Goal: Transaction & Acquisition: Book appointment/travel/reservation

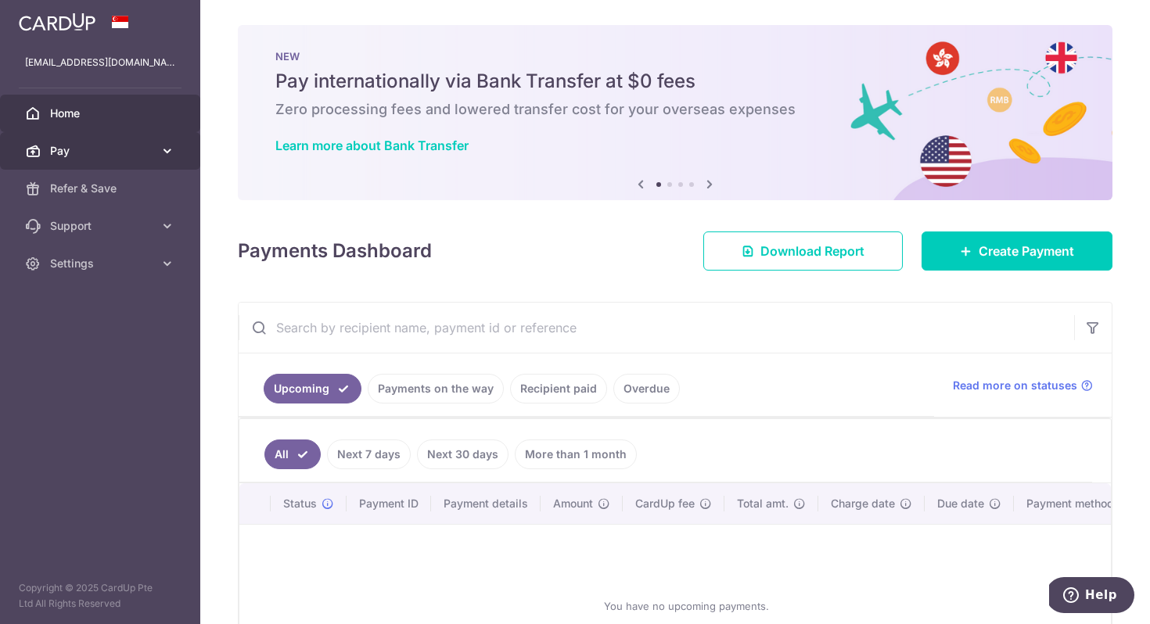
click at [67, 149] on span "Pay" at bounding box center [101, 151] width 103 height 16
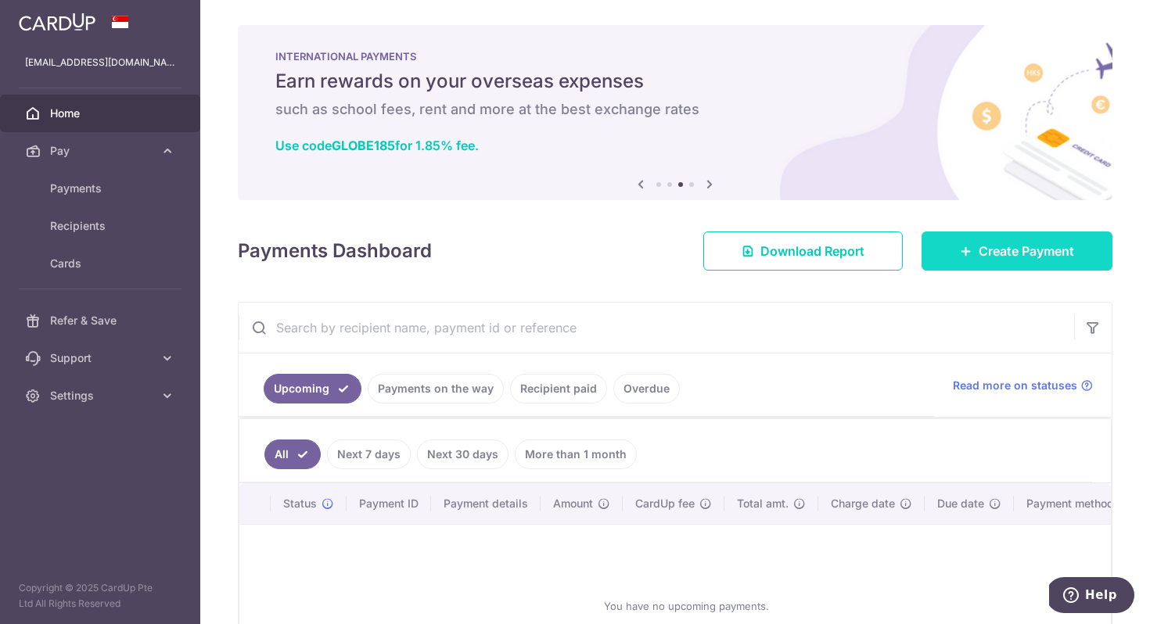
click at [990, 266] on link "Create Payment" at bounding box center [1017, 251] width 191 height 39
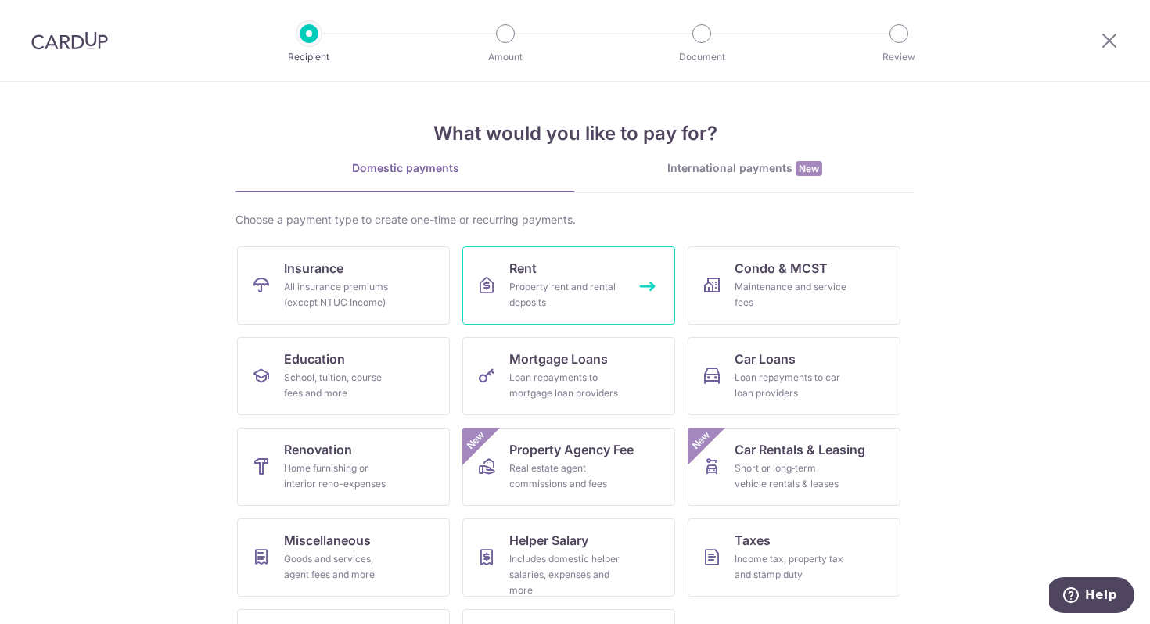
click at [531, 285] on div "Property rent and rental deposits" at bounding box center [565, 294] width 113 height 31
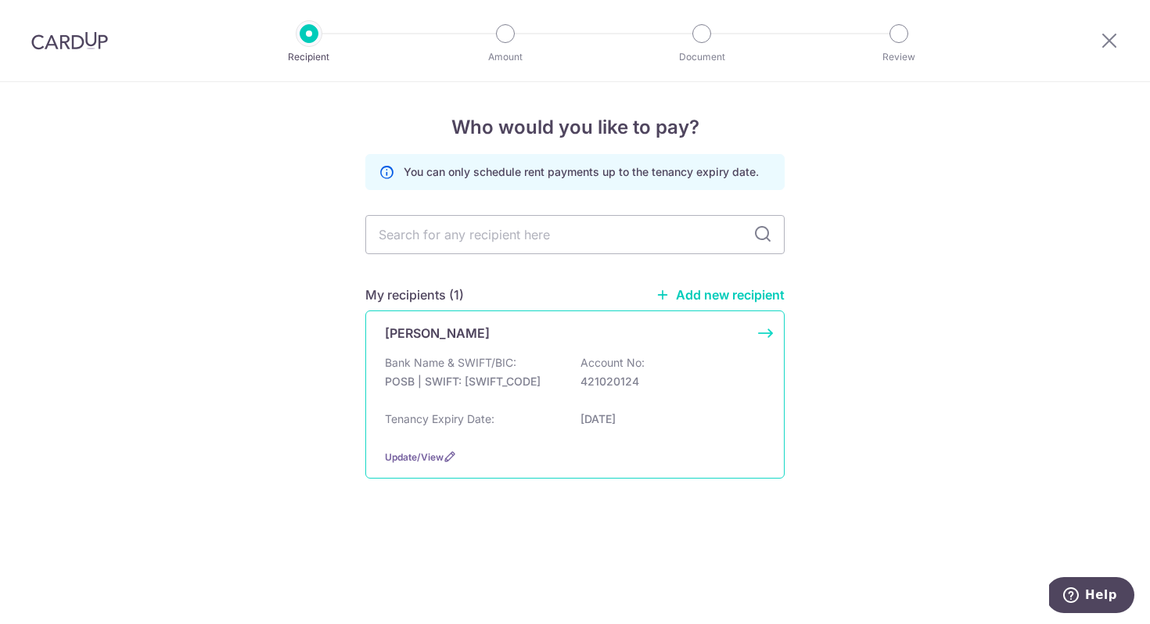
click at [479, 354] on div "[PERSON_NAME] Bank Name & SWIFT/BIC: POSB | SWIFT: [SWIFT_CODE] Account No: 421…" at bounding box center [574, 395] width 419 height 168
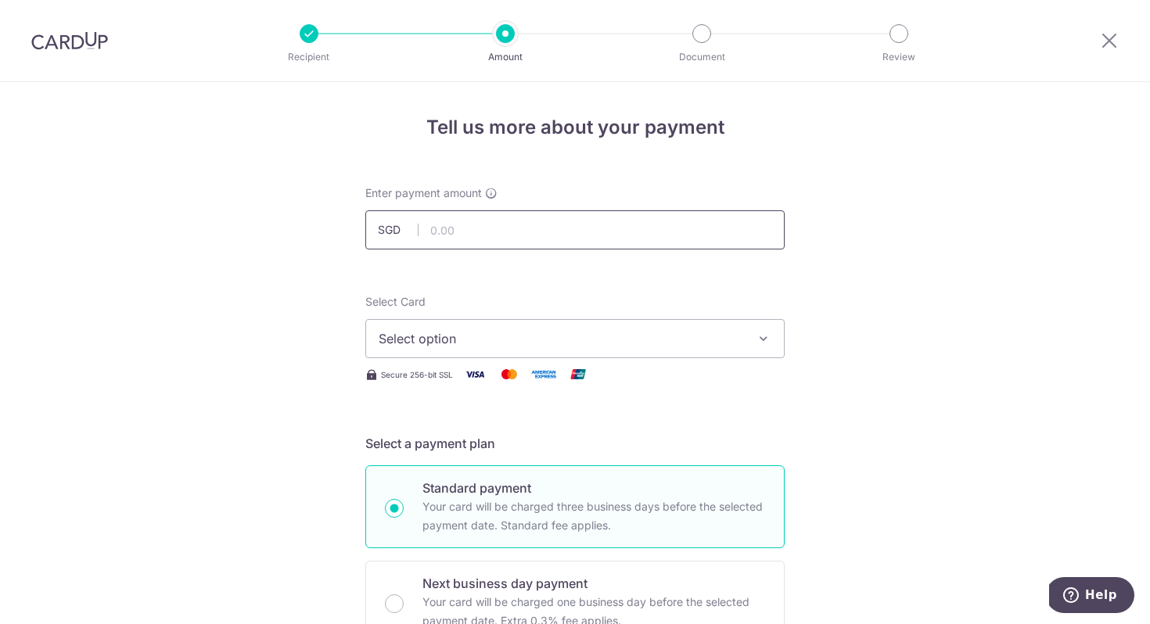
click at [448, 228] on input "text" at bounding box center [574, 229] width 419 height 39
type input "3,000.00"
click at [482, 342] on span "Select option" at bounding box center [561, 338] width 365 height 19
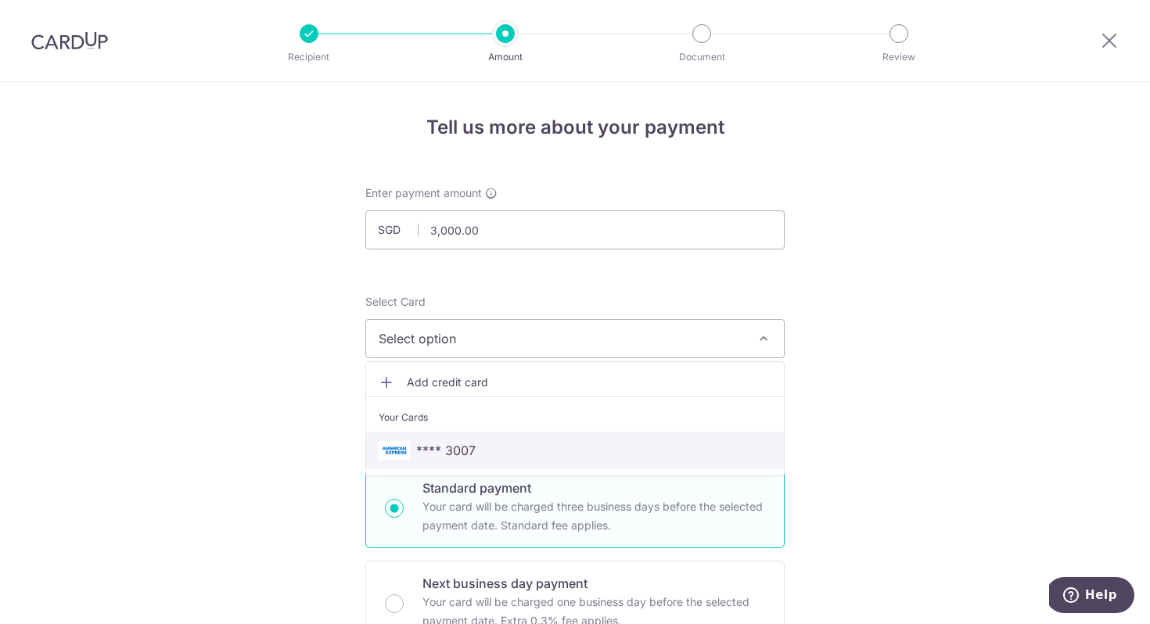
click at [470, 457] on span "**** 3007" at bounding box center [445, 450] width 59 height 19
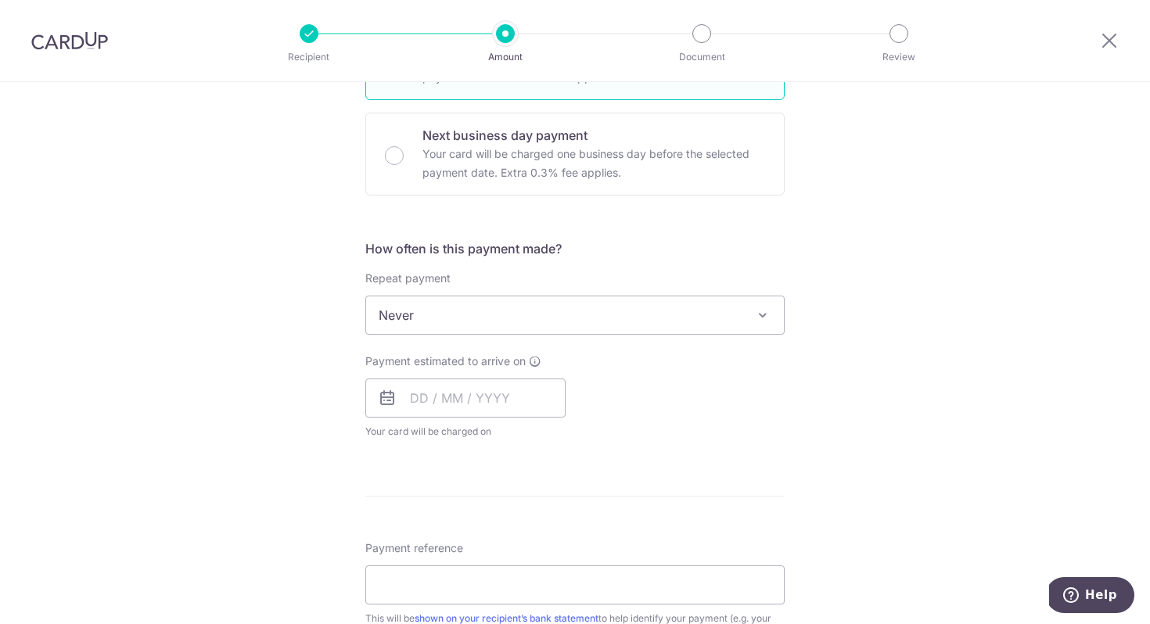
scroll to position [449, 0]
click at [557, 322] on span "Never" at bounding box center [575, 315] width 418 height 38
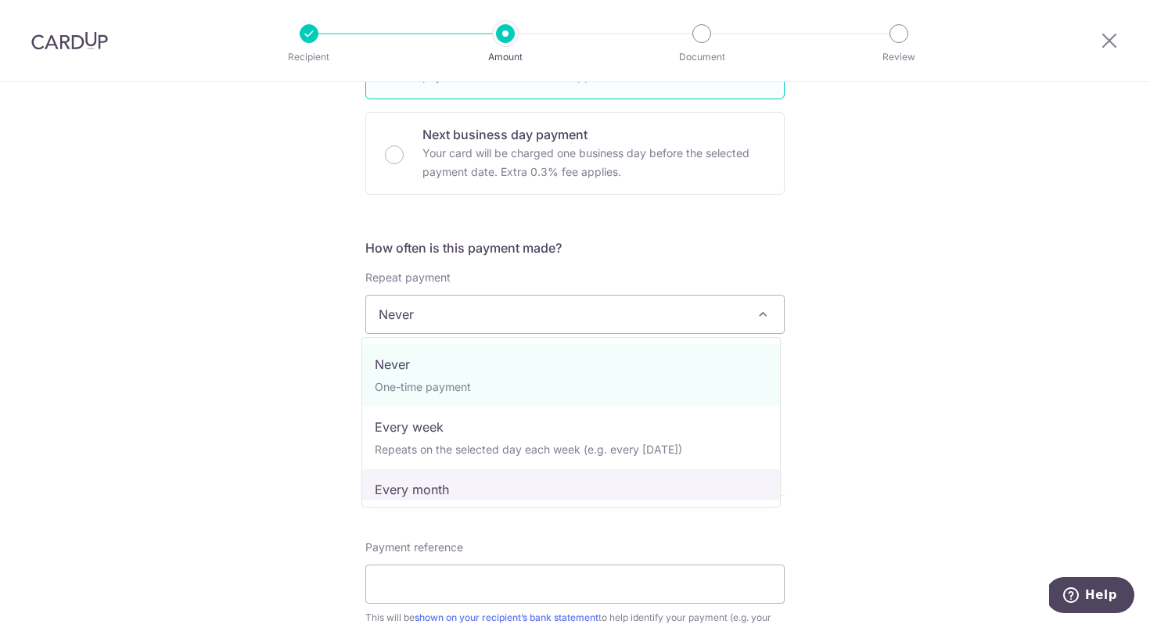
select select "3"
type input "[DATE]"
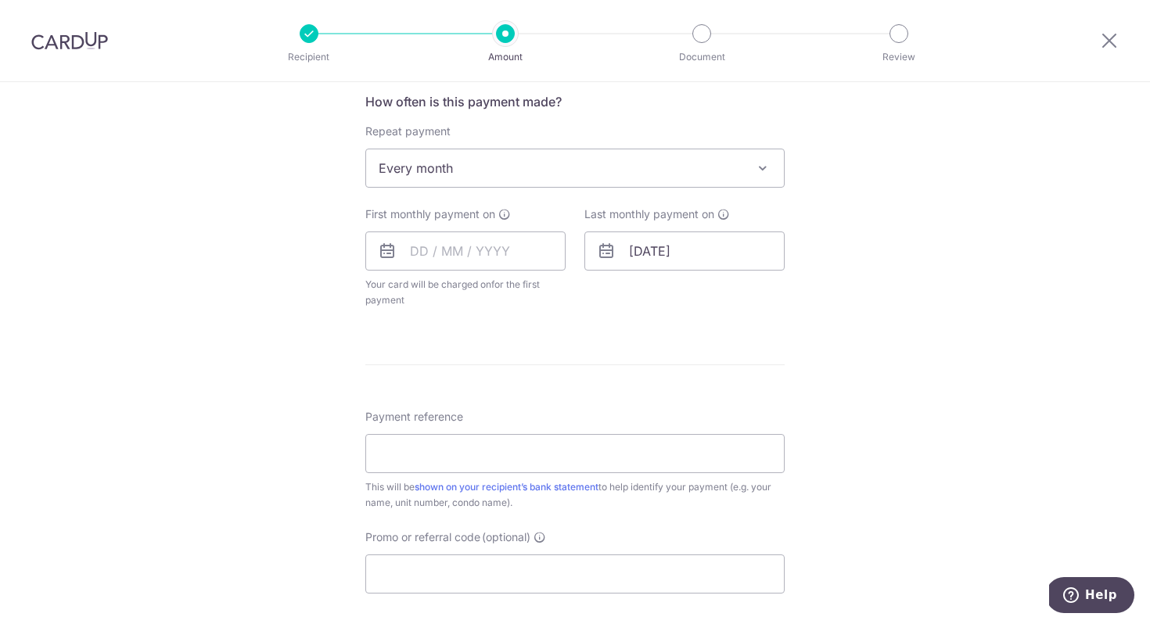
scroll to position [590, 0]
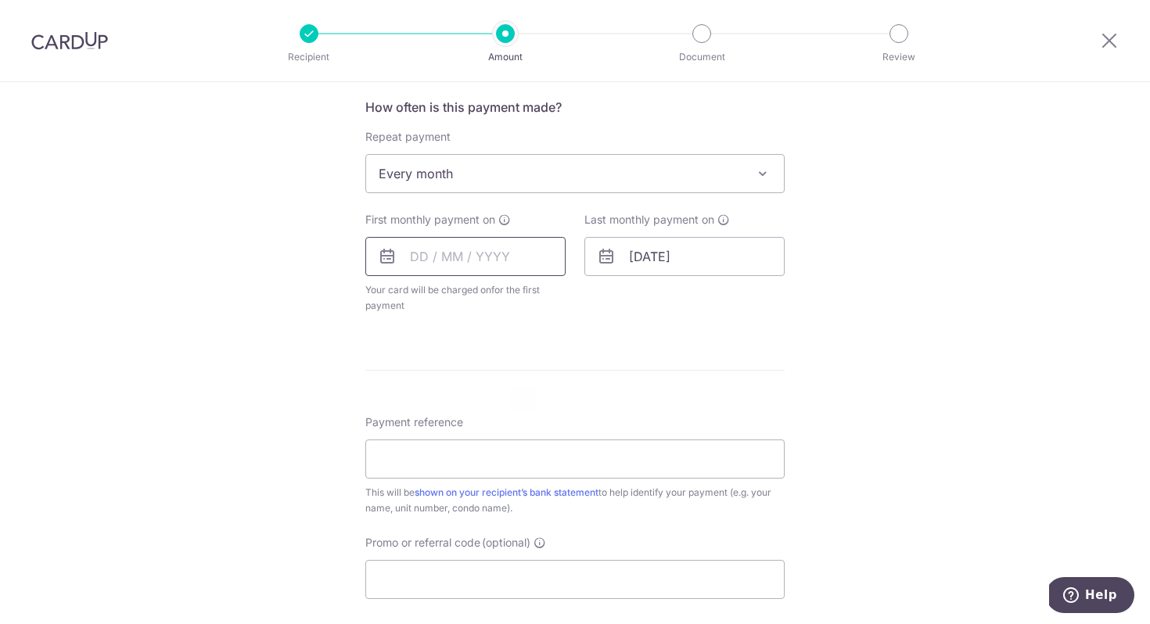
click at [478, 261] on input "text" at bounding box center [465, 256] width 200 height 39
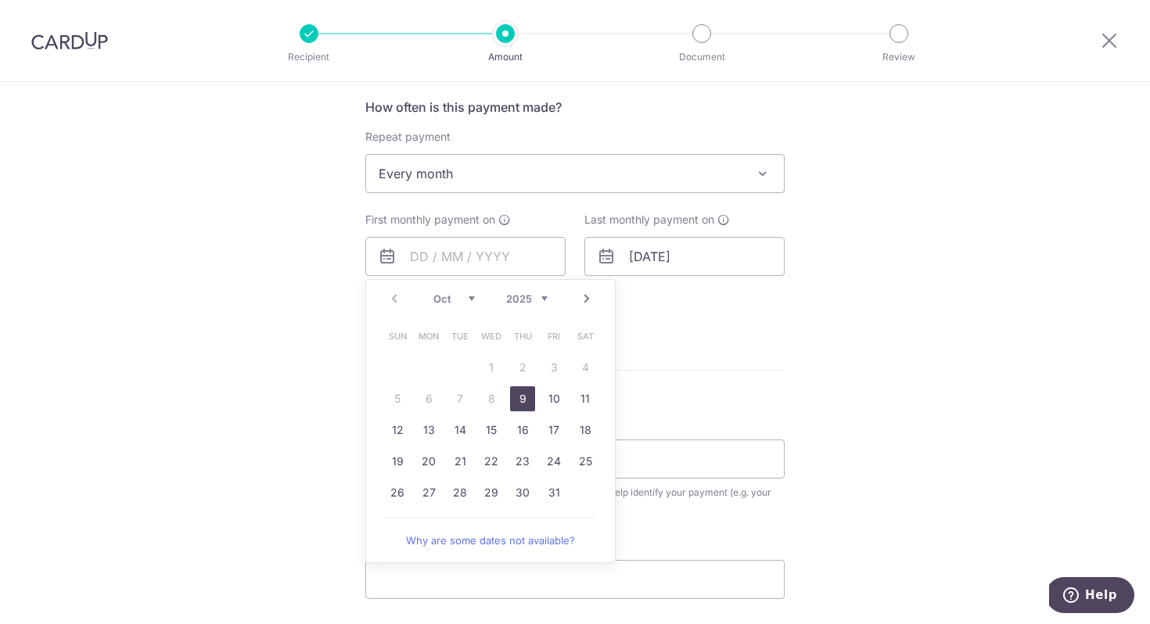
click at [277, 368] on div "Tell us more about your payment Enter payment amount SGD 3,000.00 3000.00 Selec…" at bounding box center [575, 207] width 1150 height 1431
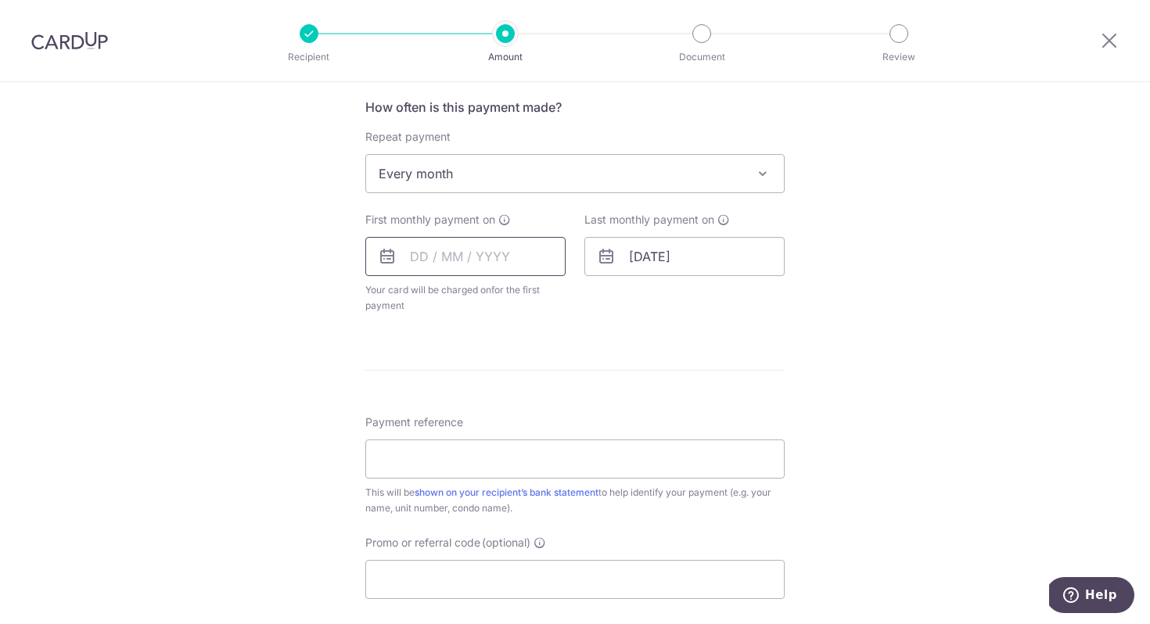
click at [518, 257] on input "text" at bounding box center [465, 256] width 200 height 39
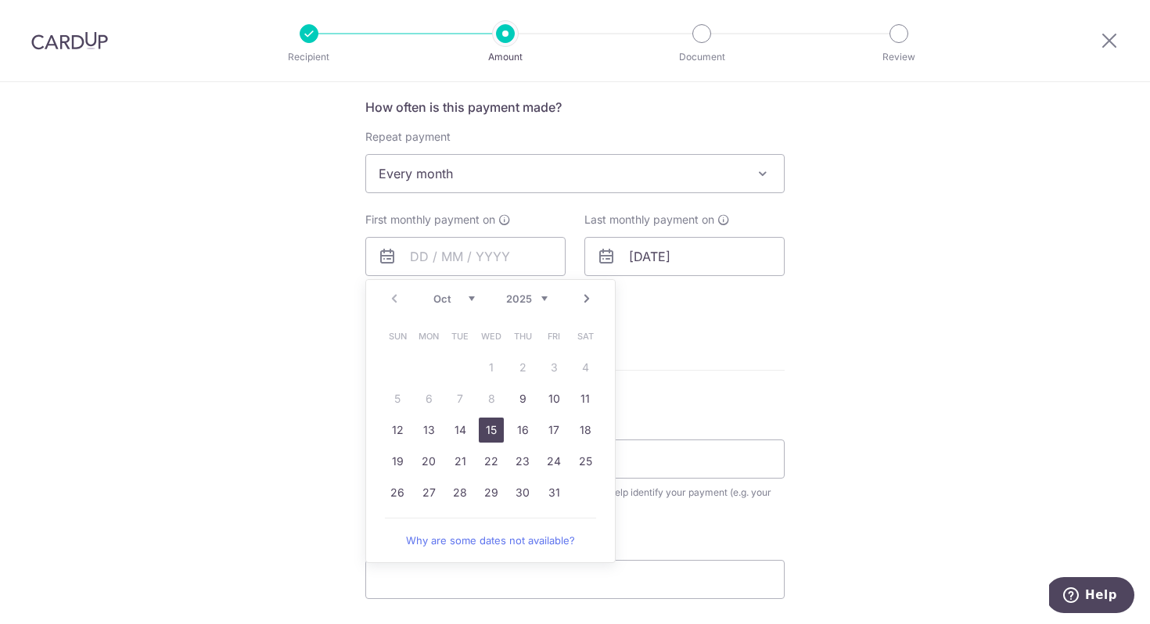
click at [484, 430] on link "15" at bounding box center [491, 430] width 25 height 25
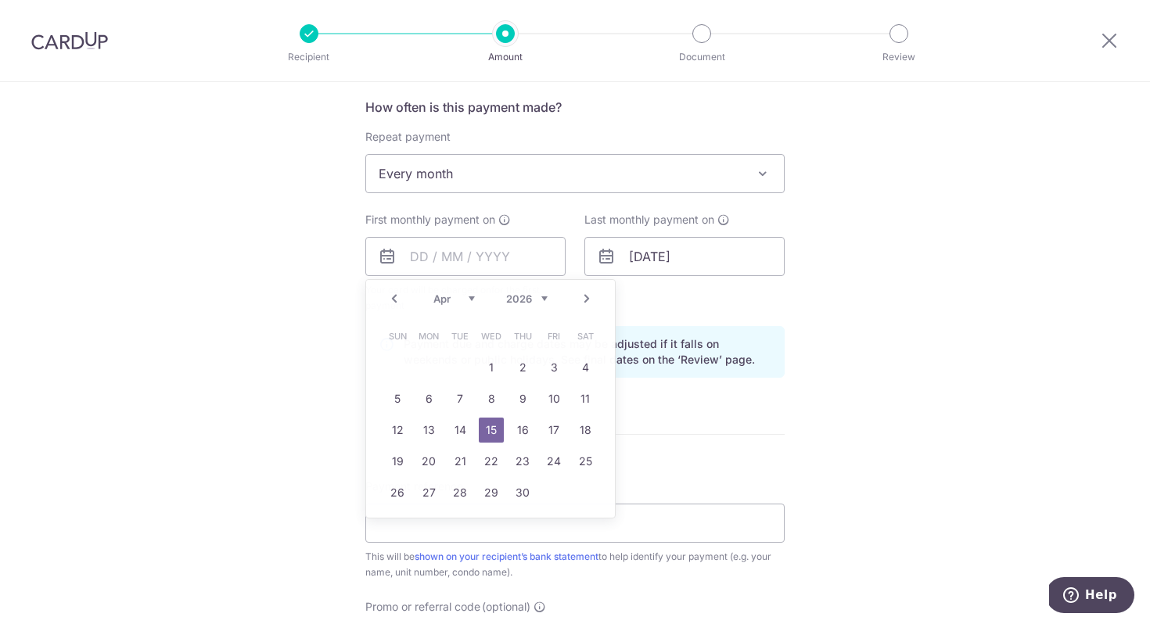
type input "15/10/2025"
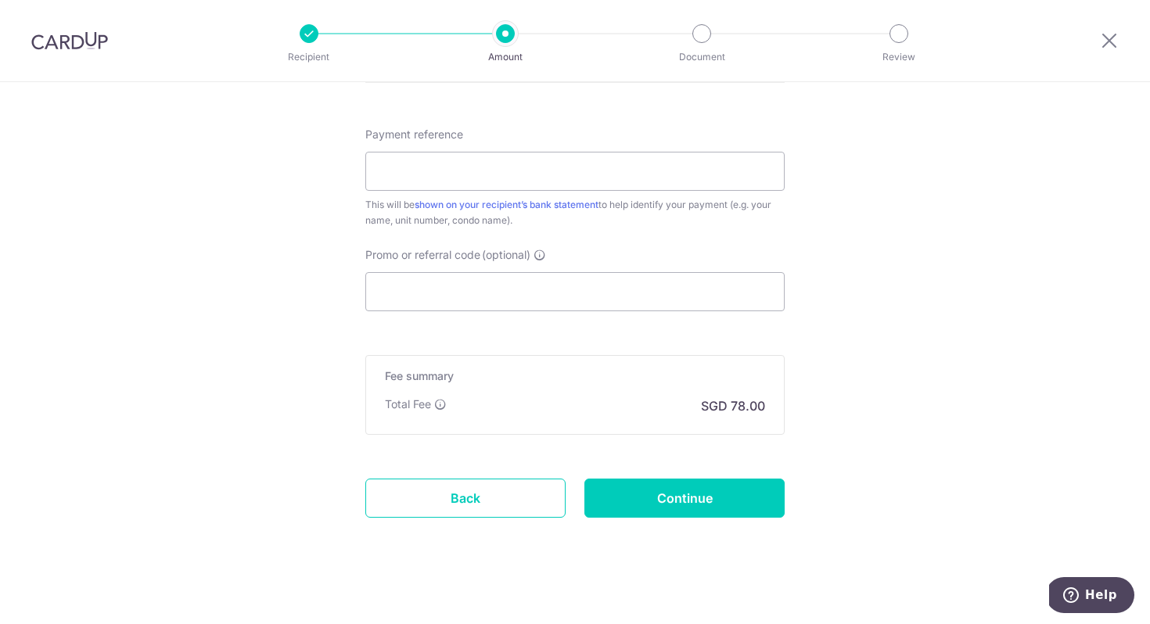
scroll to position [944, 0]
click at [440, 171] on input "Payment reference" at bounding box center [574, 168] width 419 height 39
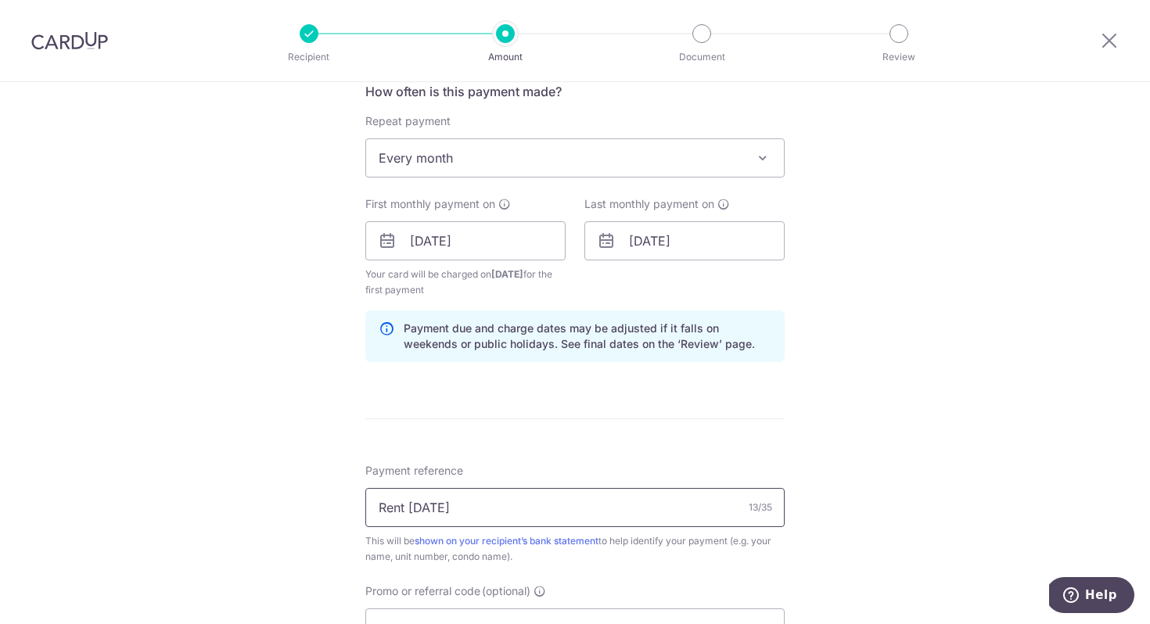
scroll to position [602, 0]
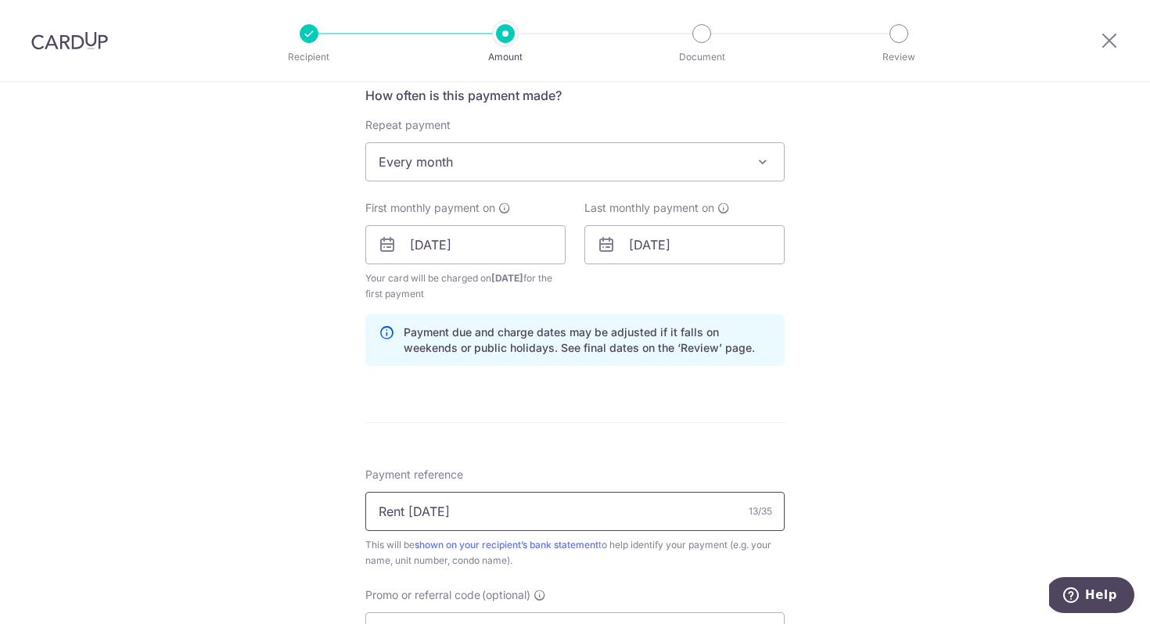
type input "Rent Oct 2025"
click at [528, 161] on span "Every month" at bounding box center [575, 162] width 418 height 38
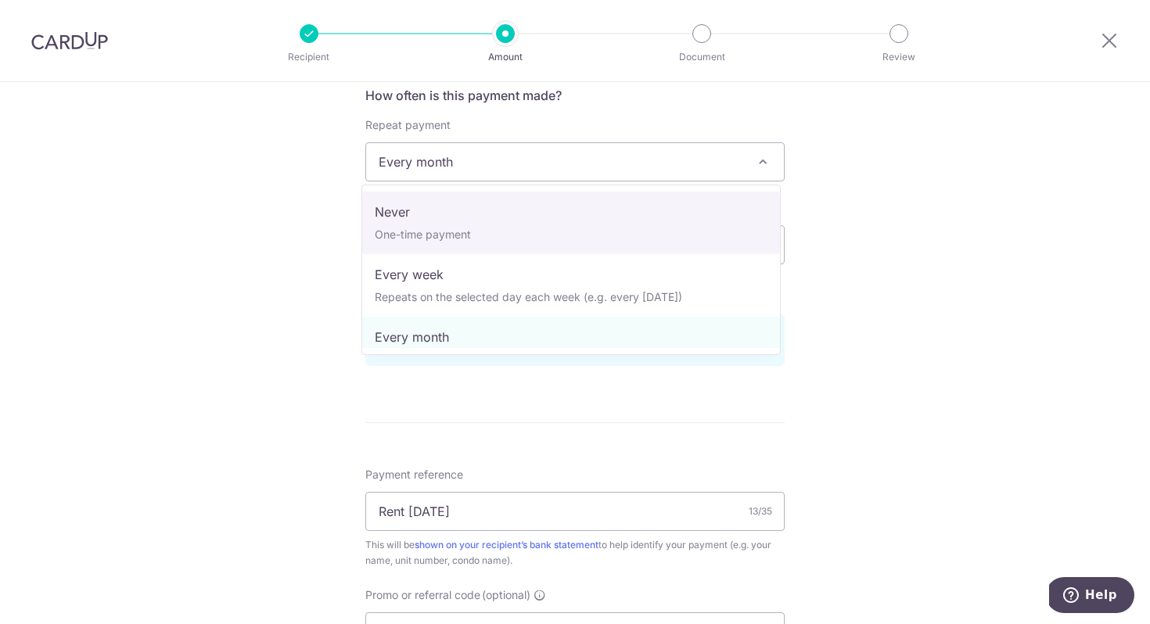
select select "1"
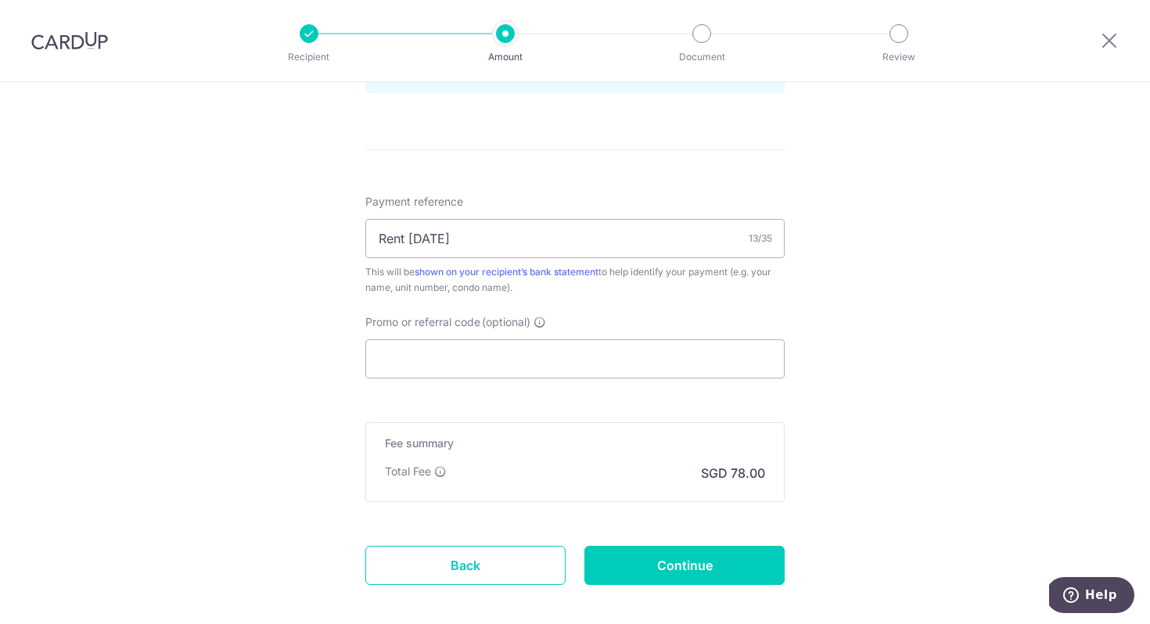
scroll to position [937, 0]
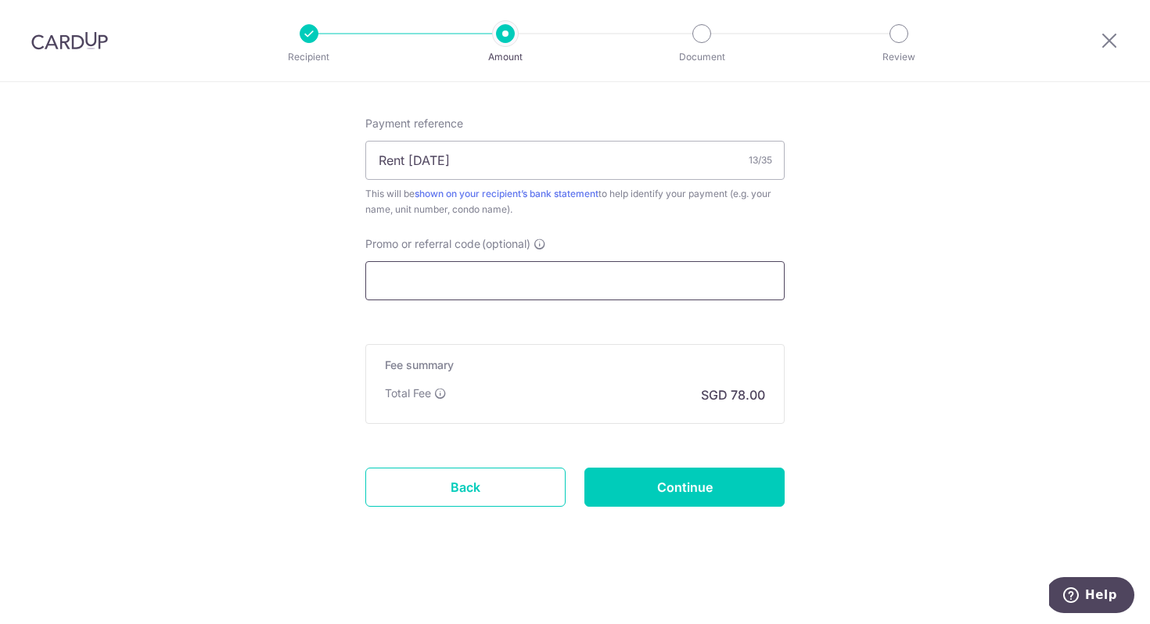
click at [482, 281] on input "Promo or referral code (optional)" at bounding box center [574, 280] width 419 height 39
click at [717, 486] on input "Continue" at bounding box center [684, 487] width 200 height 39
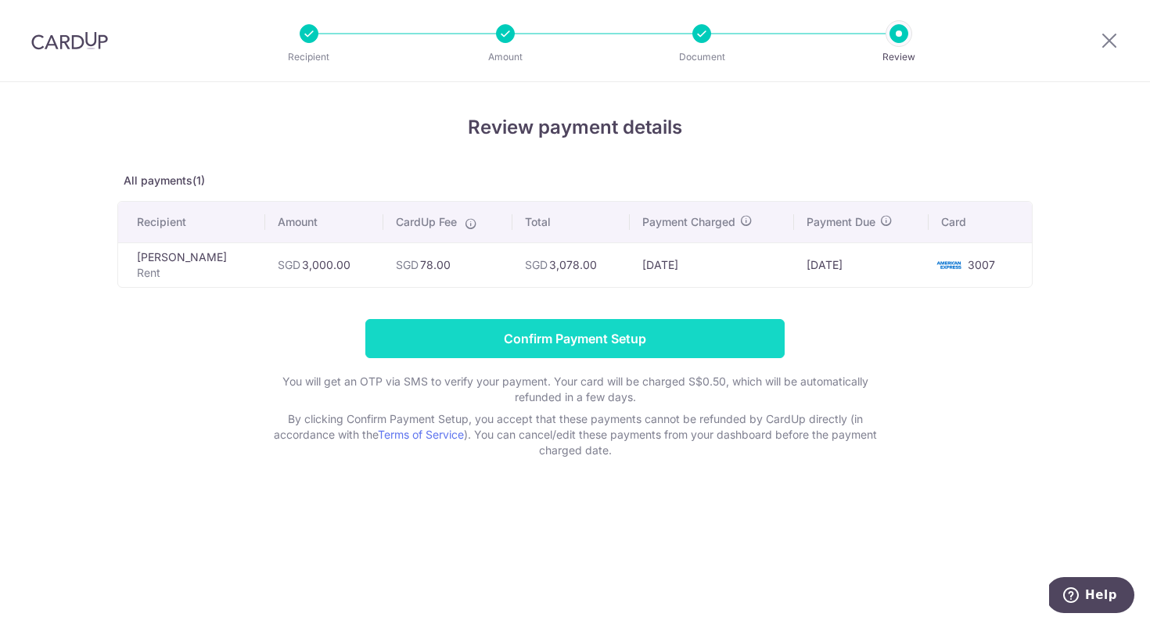
click at [522, 342] on input "Confirm Payment Setup" at bounding box center [574, 338] width 419 height 39
